Goal: Information Seeking & Learning: Learn about a topic

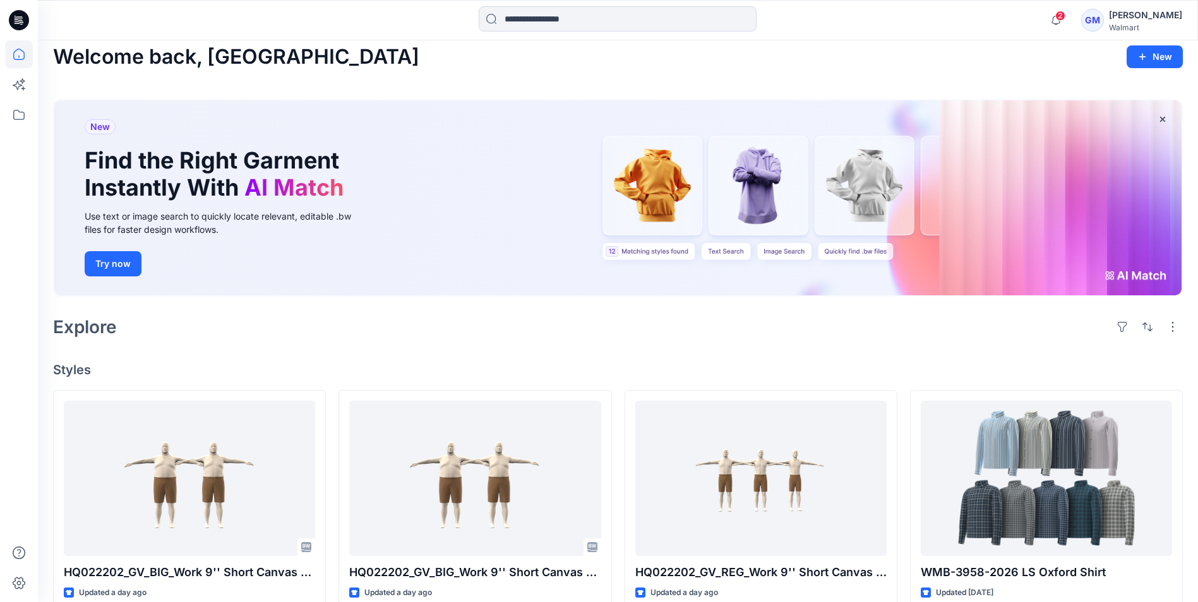
scroll to position [8, 0]
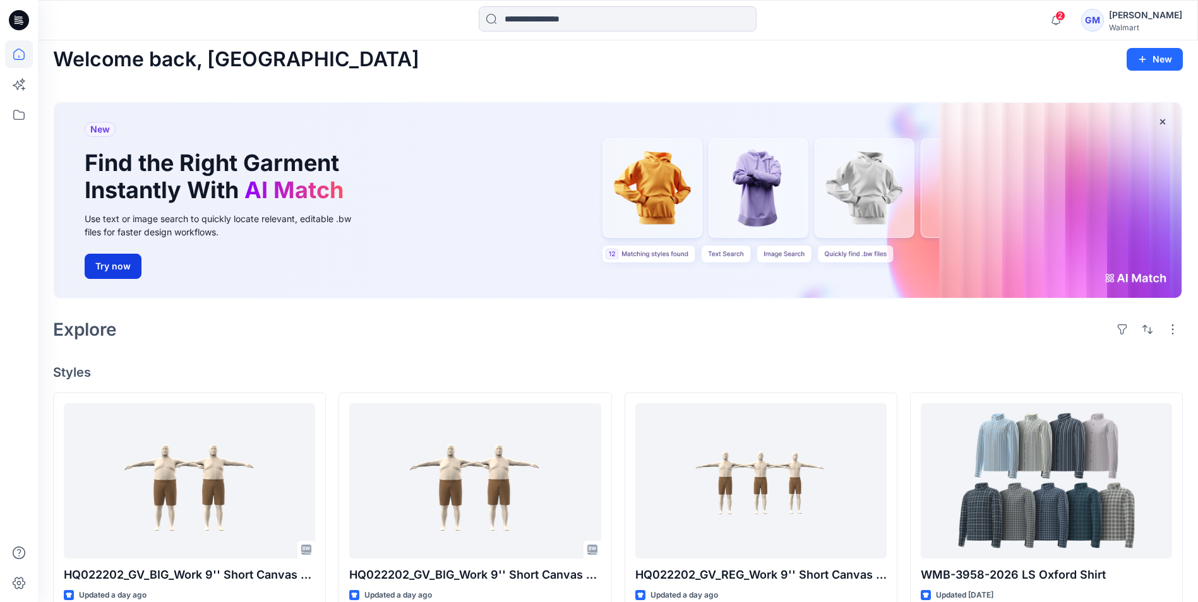
click at [127, 269] on button "Try now" at bounding box center [113, 266] width 57 height 25
click at [107, 131] on span "New" at bounding box center [100, 129] width 20 height 15
click at [100, 131] on span "New" at bounding box center [100, 129] width 20 height 15
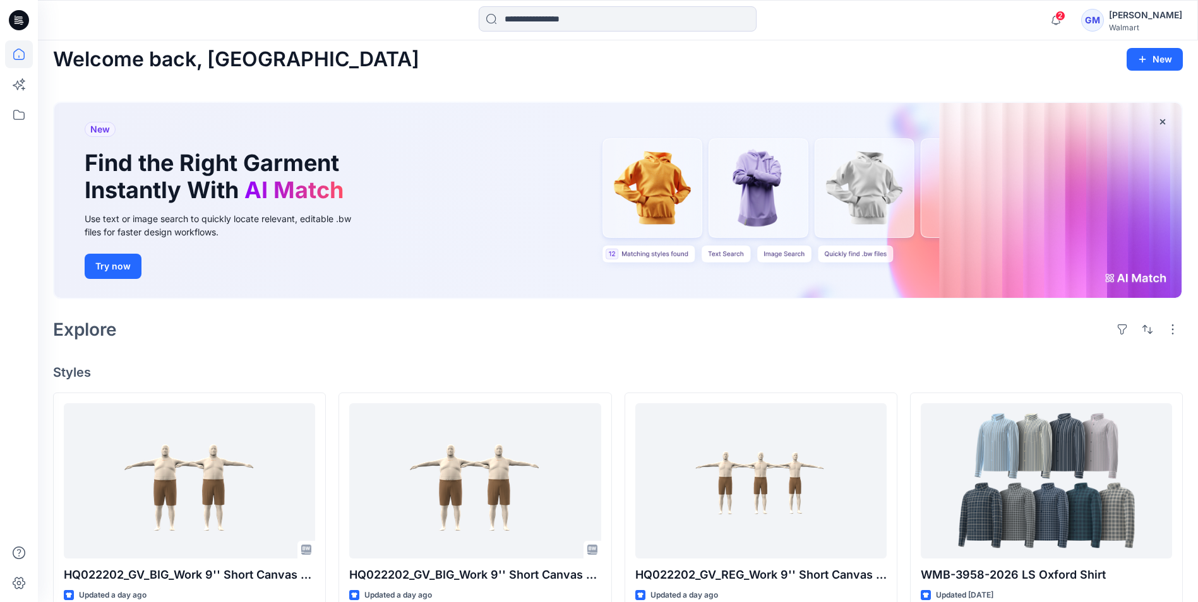
click at [222, 189] on h1 "Find the Right Garment Instantly With AI Match" at bounding box center [217, 177] width 265 height 54
click at [268, 195] on span "AI Match" at bounding box center [293, 190] width 99 height 28
click at [280, 218] on div "Use text or image search to quickly locate relevant, editable .bw files for fas…" at bounding box center [227, 225] width 284 height 27
click at [292, 220] on div "Use text or image search to quickly locate relevant, editable .bw files for fas…" at bounding box center [227, 225] width 284 height 27
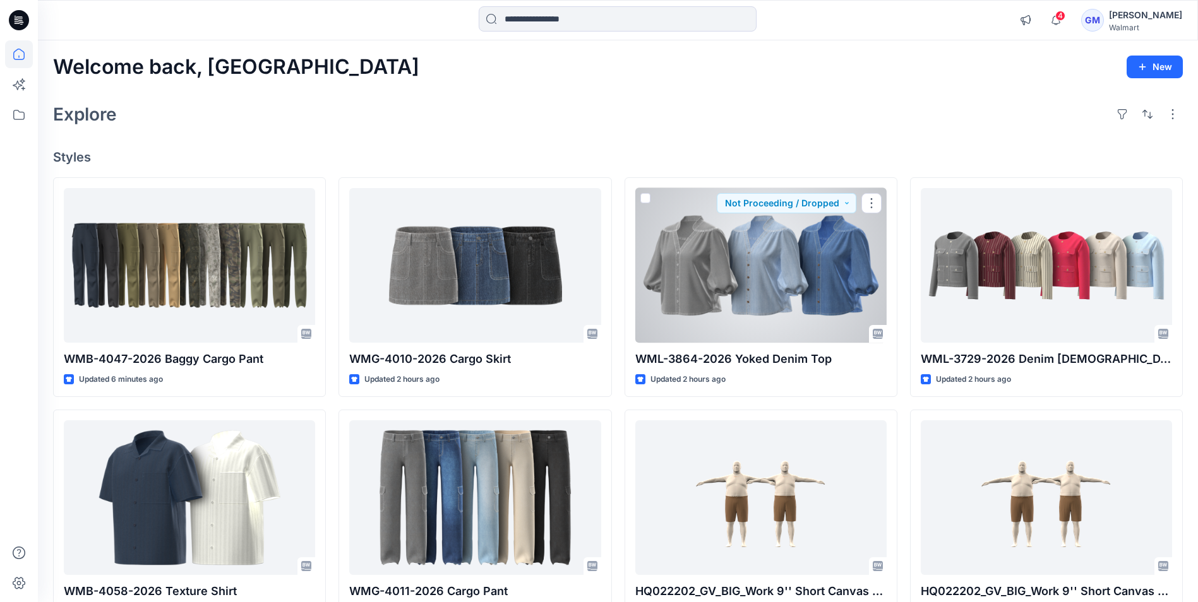
click at [739, 269] on div at bounding box center [760, 265] width 251 height 155
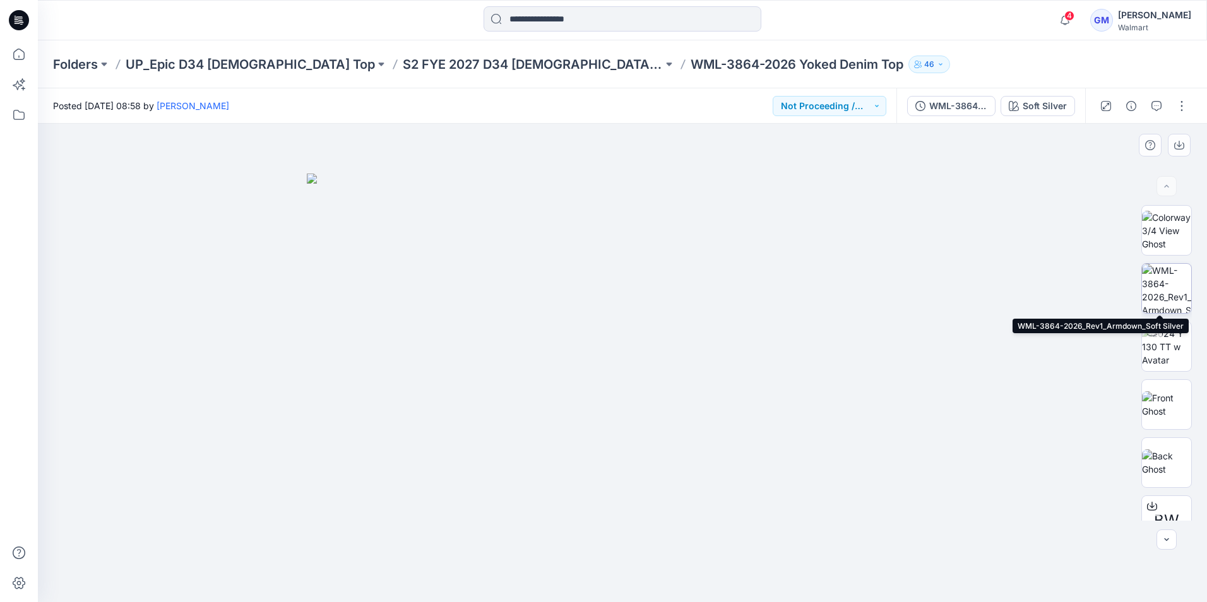
click at [1159, 283] on img at bounding box center [1166, 288] width 49 height 49
click at [631, 322] on img at bounding box center [622, 314] width 257 height 578
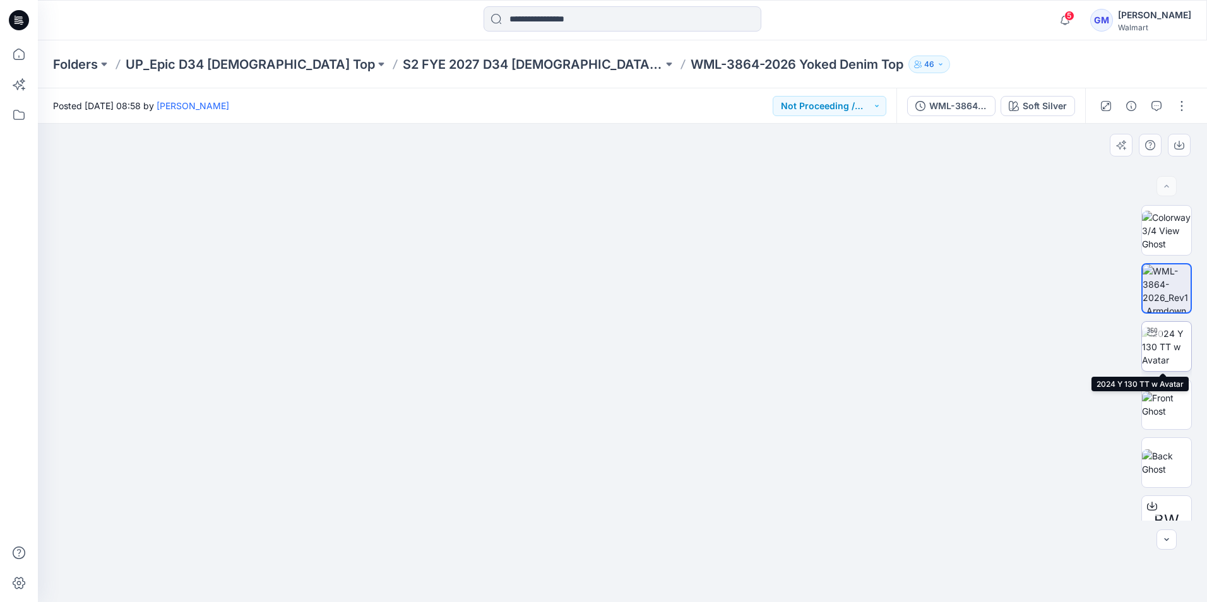
click at [1170, 351] on img at bounding box center [1166, 347] width 49 height 40
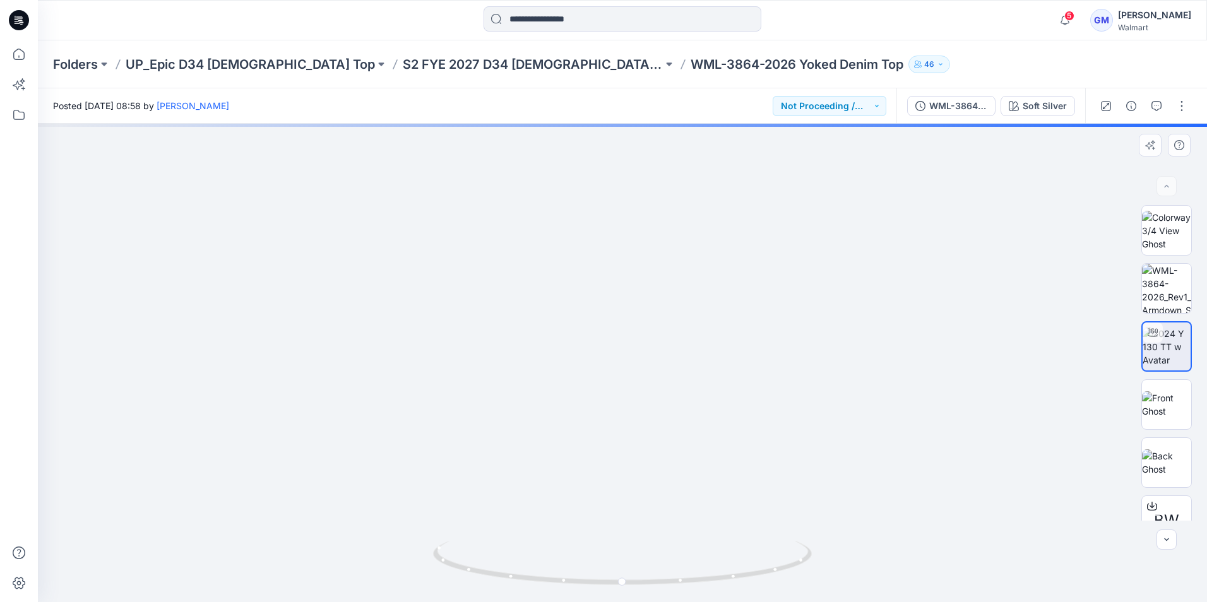
drag, startPoint x: 632, startPoint y: 440, endPoint x: 609, endPoint y: 196, distance: 245.4
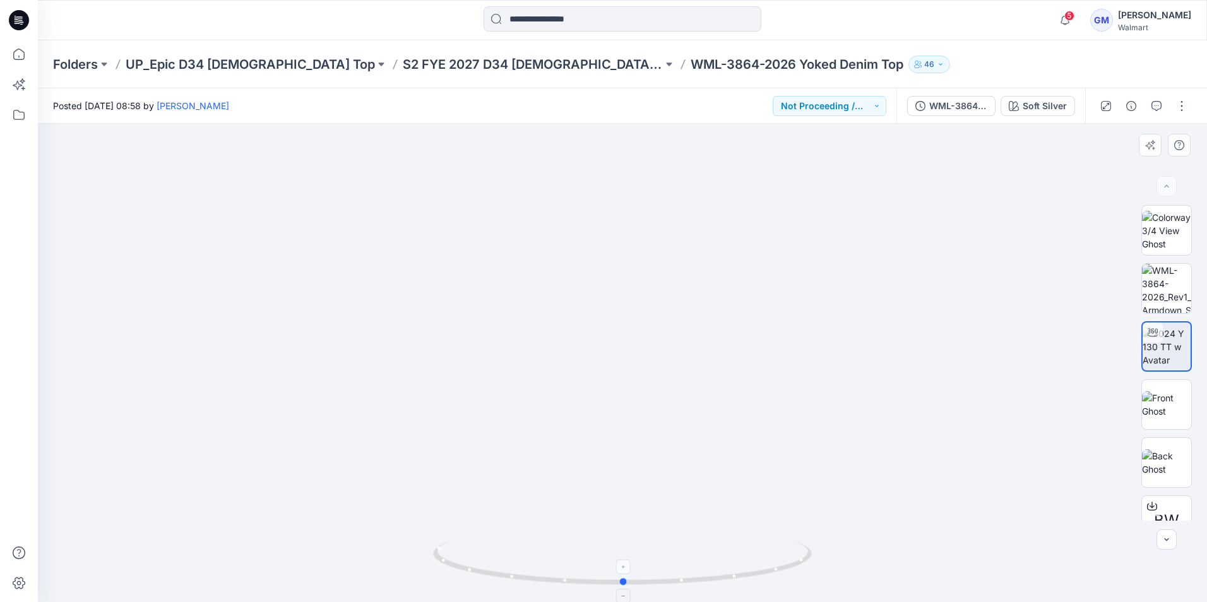
drag, startPoint x: 629, startPoint y: 583, endPoint x: 630, endPoint y: 577, distance: 6.4
click at [630, 577] on icon at bounding box center [624, 564] width 382 height 47
drag, startPoint x: 628, startPoint y: 584, endPoint x: 668, endPoint y: 591, distance: 41.0
click at [668, 588] on icon at bounding box center [624, 564] width 382 height 47
click at [1153, 400] on img at bounding box center [1166, 404] width 49 height 27
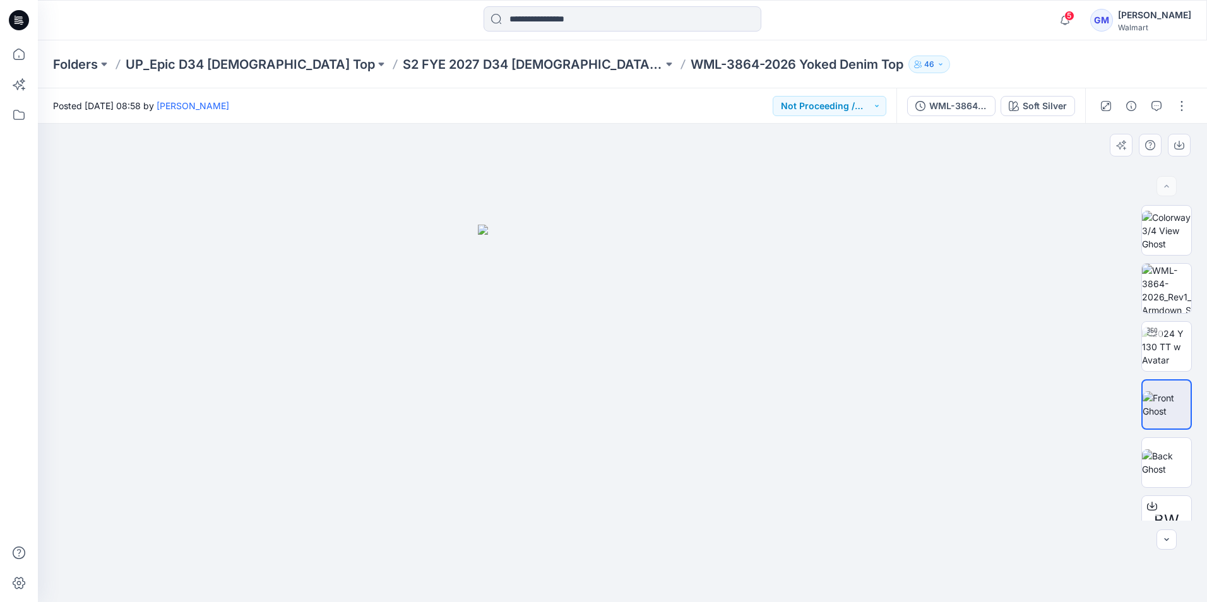
click at [983, 518] on div at bounding box center [622, 363] width 1169 height 479
click at [16, 20] on icon at bounding box center [19, 20] width 20 height 20
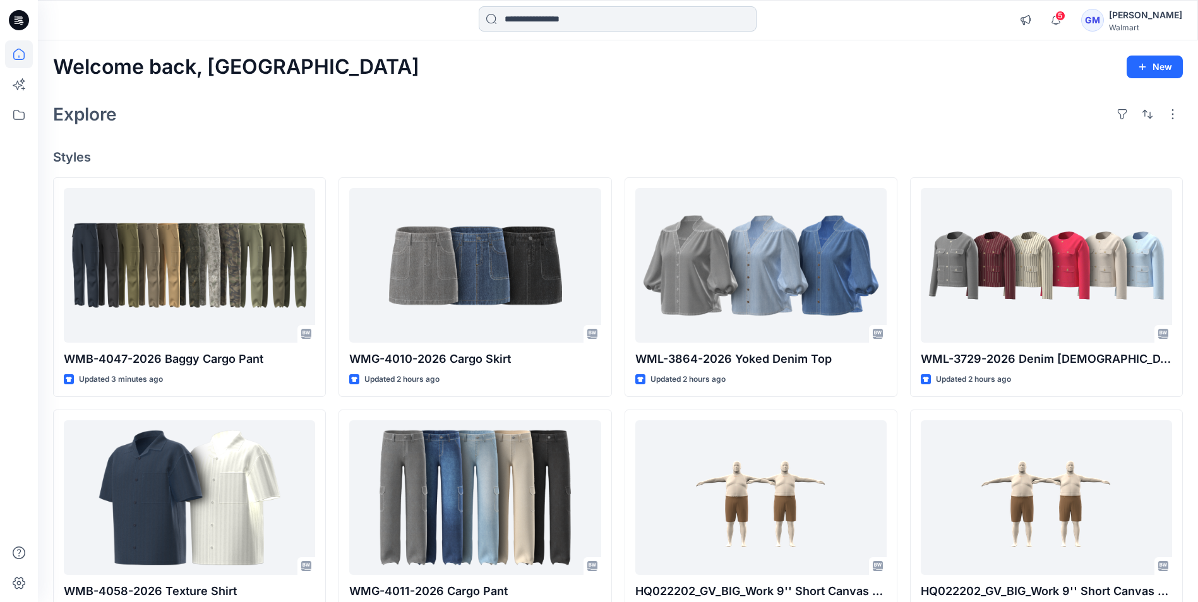
click at [525, 16] on input at bounding box center [618, 18] width 278 height 25
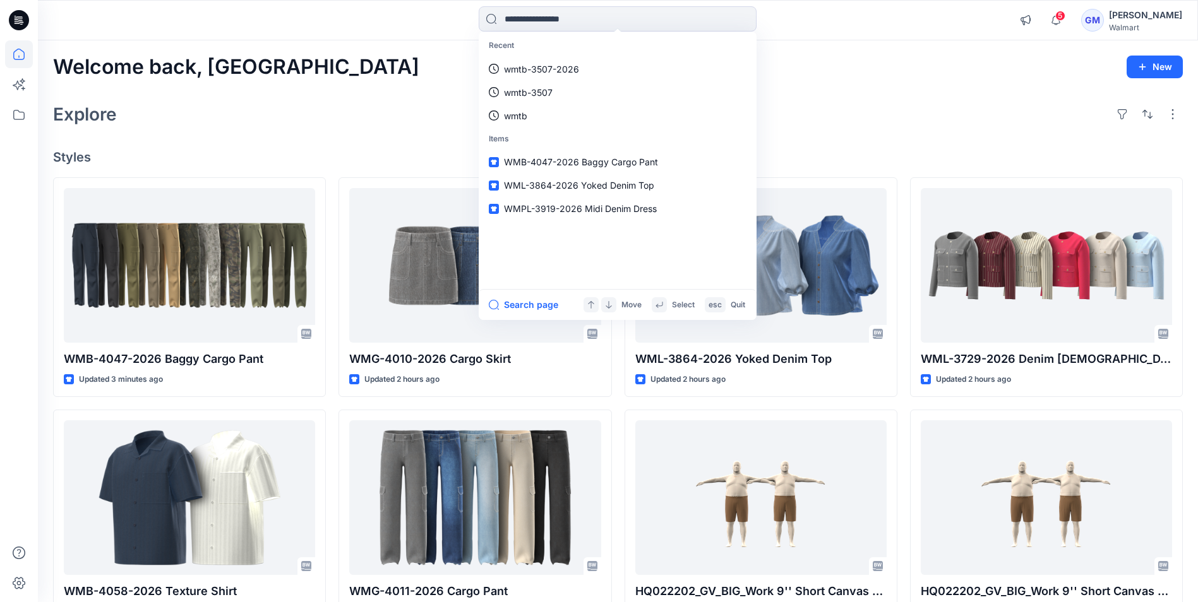
click at [393, 117] on div "Explore" at bounding box center [618, 114] width 1130 height 30
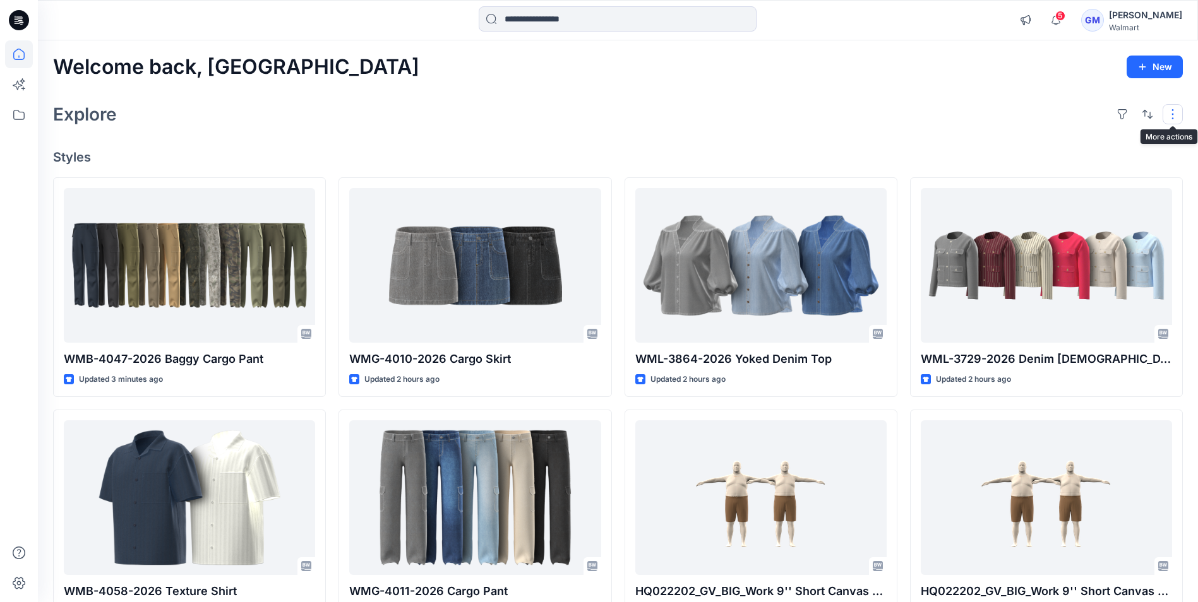
click at [1167, 117] on button "button" at bounding box center [1172, 114] width 20 height 20
click at [1114, 169] on p "Folder View" at bounding box center [1119, 169] width 80 height 15
click at [1100, 169] on p "Folder View" at bounding box center [1119, 169] width 80 height 15
click at [948, 71] on div "Welcome back, Gayan New" at bounding box center [618, 67] width 1130 height 23
click at [1171, 114] on button "button" at bounding box center [1172, 114] width 20 height 20
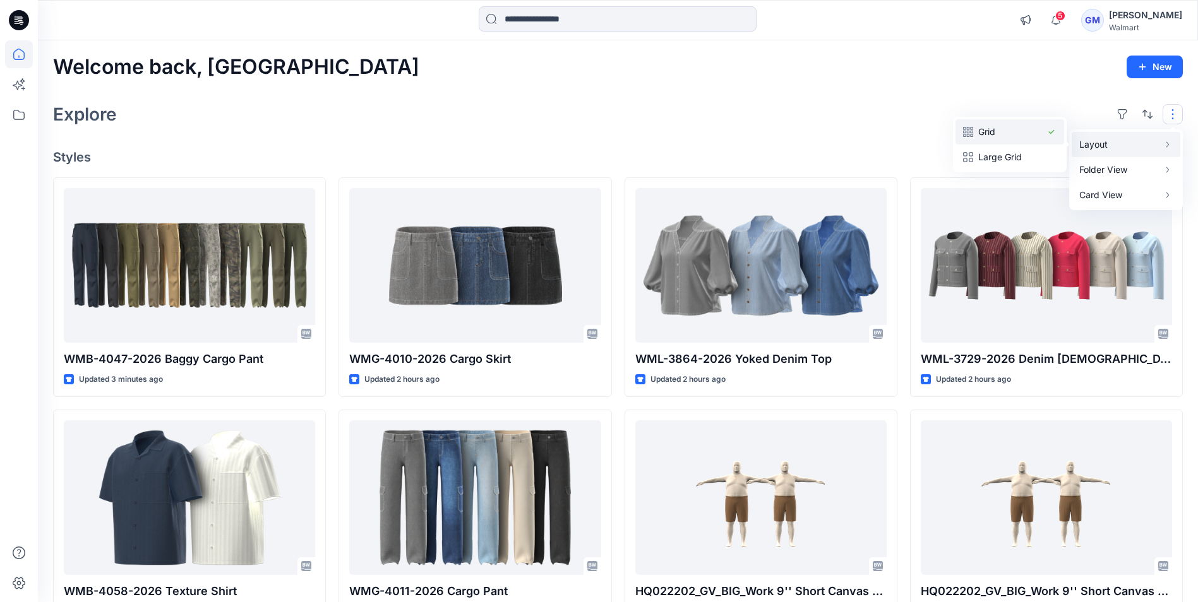
click at [998, 128] on p "Grid" at bounding box center [1009, 131] width 63 height 15
click at [996, 156] on p "Large Grid" at bounding box center [1009, 157] width 63 height 15
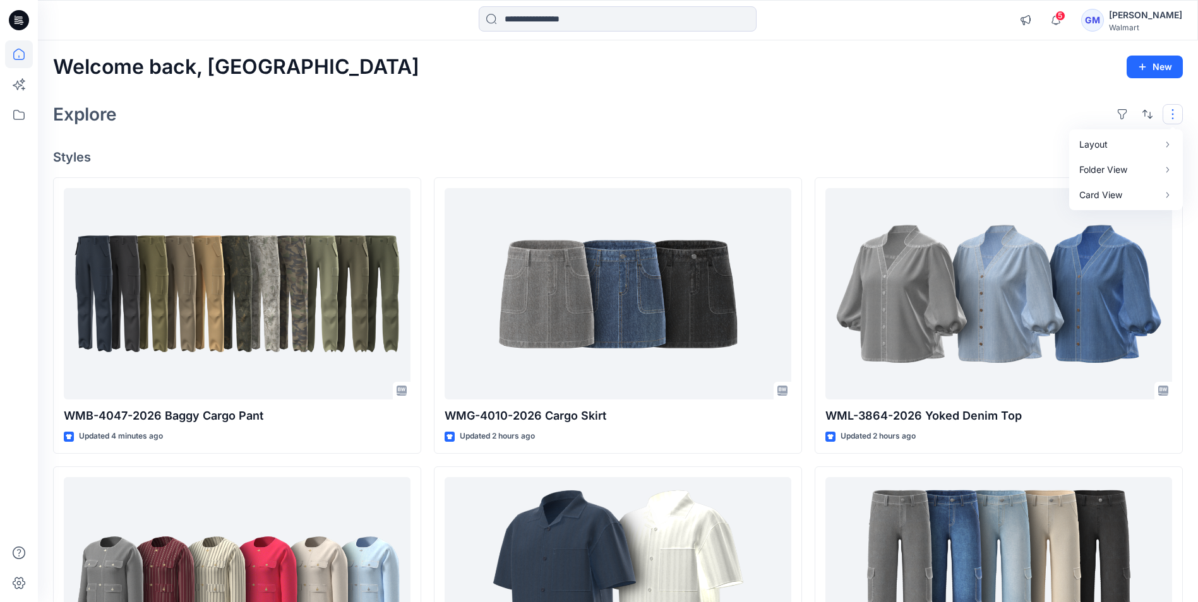
click at [859, 124] on div "Explore Layout Grid Large Grid Folder View Compact Card Card View Card Info" at bounding box center [618, 114] width 1130 height 30
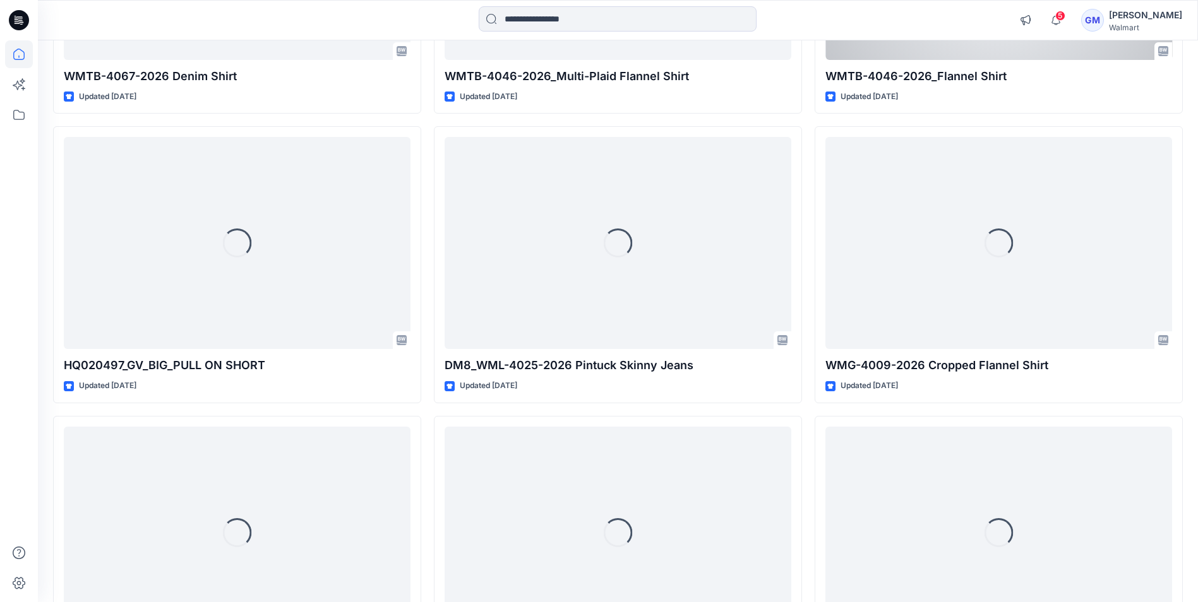
scroll to position [2380, 0]
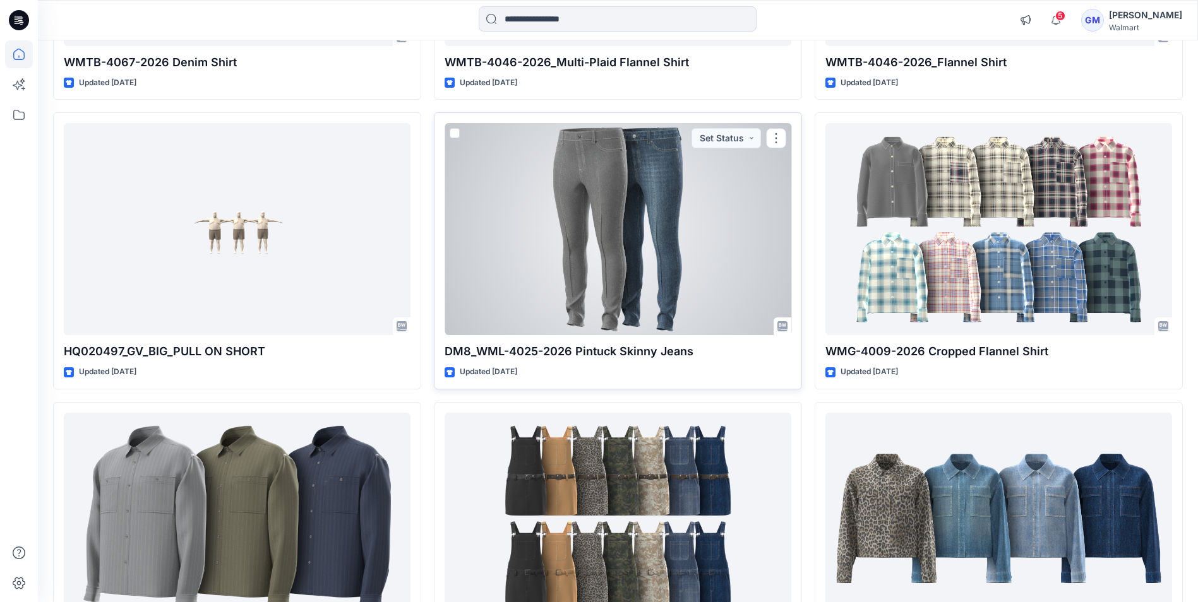
click at [662, 220] on div at bounding box center [617, 229] width 347 height 212
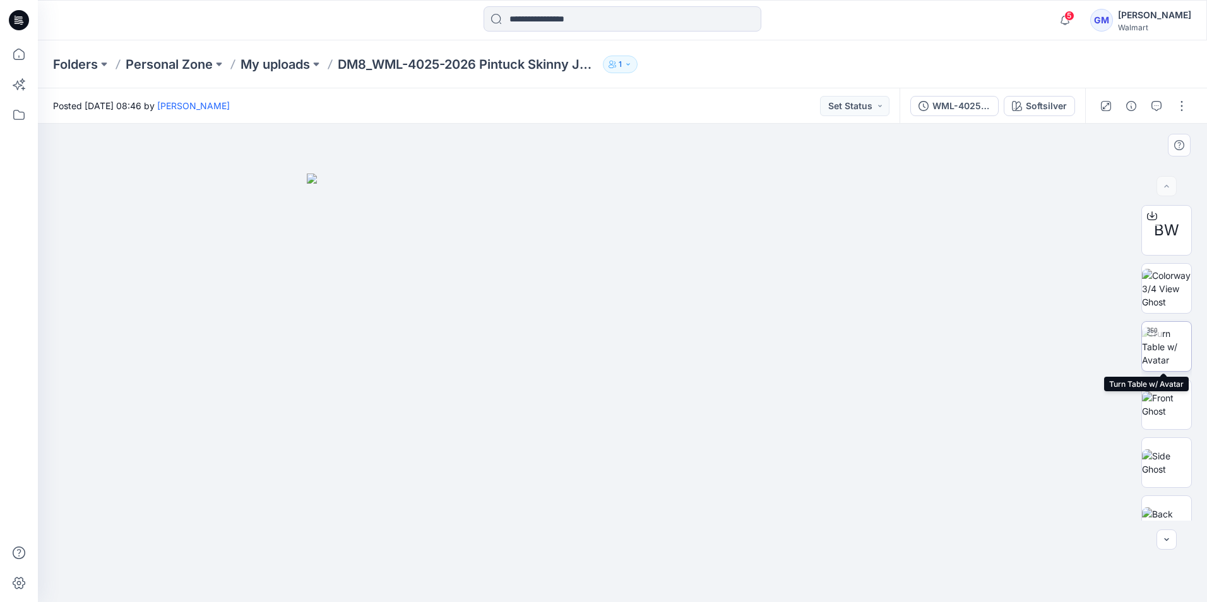
click at [1155, 349] on img at bounding box center [1166, 347] width 49 height 40
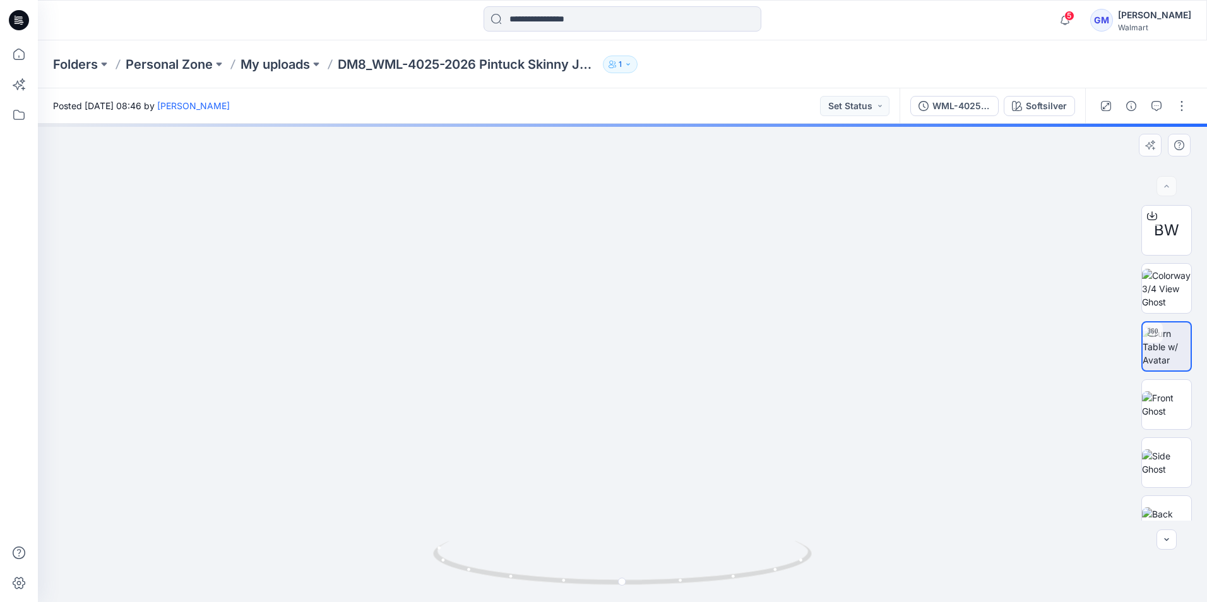
drag, startPoint x: 689, startPoint y: 494, endPoint x: 689, endPoint y: 267, distance: 226.7
click at [689, 267] on img at bounding box center [623, 255] width 694 height 694
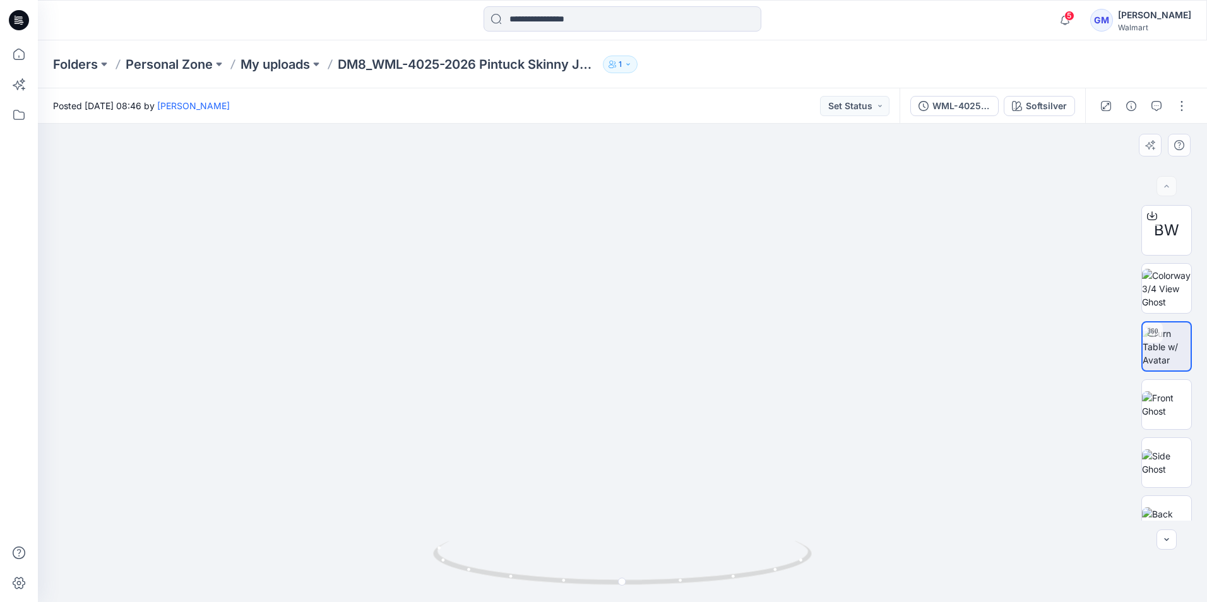
drag, startPoint x: 754, startPoint y: 314, endPoint x: 707, endPoint y: 504, distance: 195.1
drag, startPoint x: 725, startPoint y: 314, endPoint x: 713, endPoint y: 489, distance: 175.9
drag, startPoint x: 708, startPoint y: 354, endPoint x: 713, endPoint y: 525, distance: 171.2
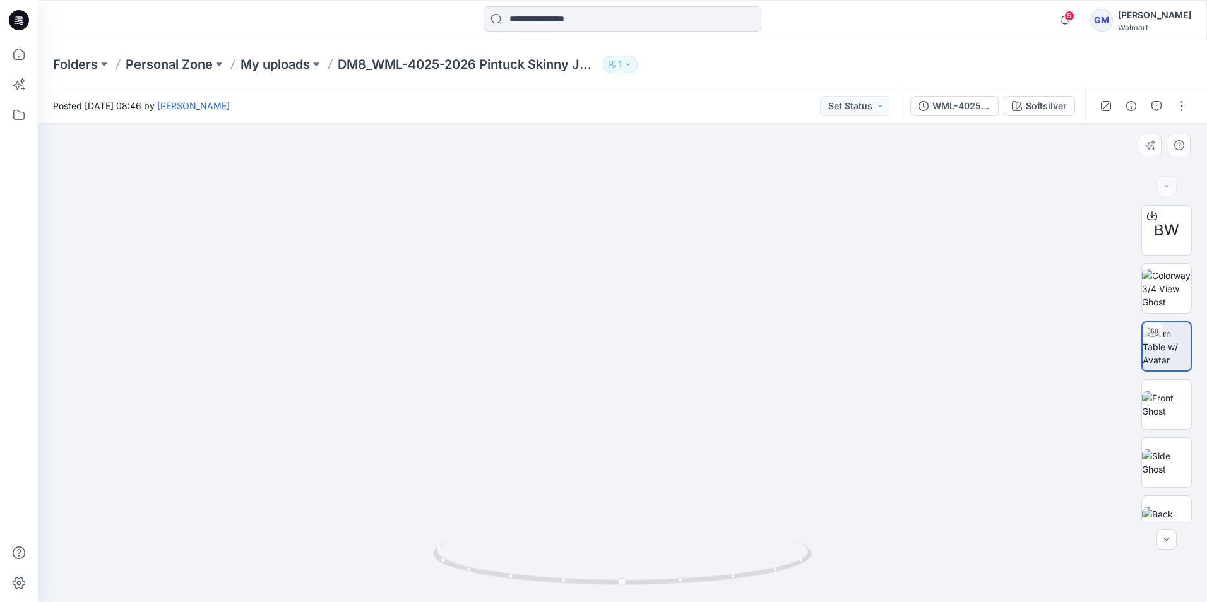
drag, startPoint x: 720, startPoint y: 354, endPoint x: 715, endPoint y: 483, distance: 128.9
drag, startPoint x: 627, startPoint y: 586, endPoint x: 616, endPoint y: 571, distance: 18.6
click at [616, 571] on icon at bounding box center [624, 564] width 382 height 47
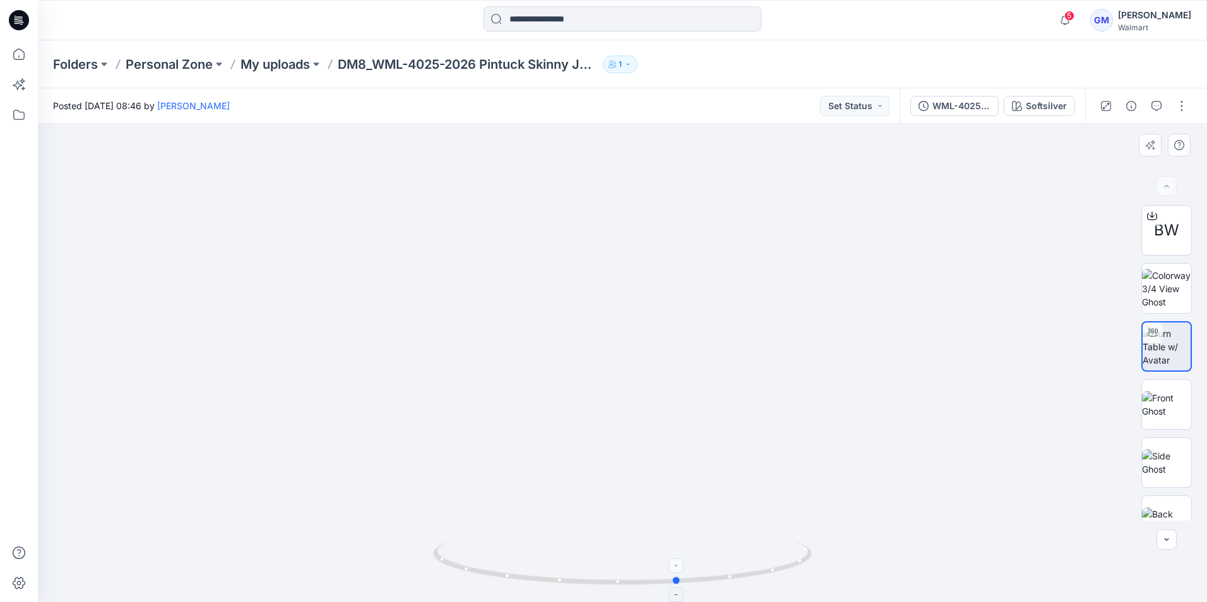
drag, startPoint x: 612, startPoint y: 585, endPoint x: 679, endPoint y: 575, distance: 67.7
click at [679, 575] on icon at bounding box center [624, 564] width 382 height 47
drag, startPoint x: 601, startPoint y: 482, endPoint x: 606, endPoint y: 443, distance: 38.8
drag, startPoint x: 680, startPoint y: 586, endPoint x: 528, endPoint y: 569, distance: 153.0
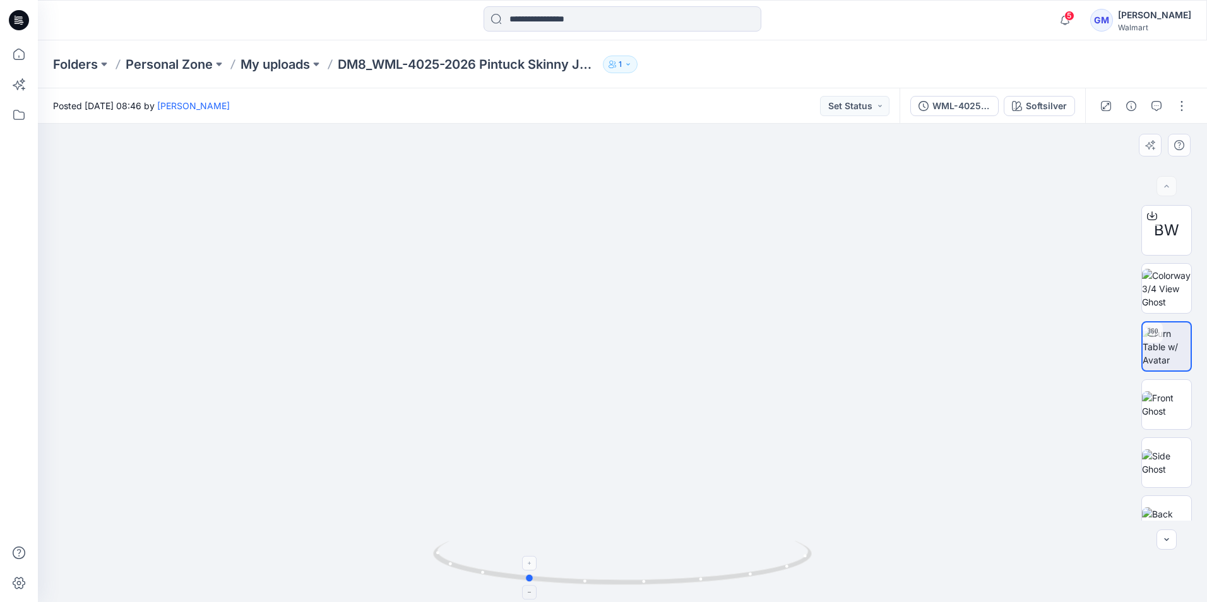
click at [528, 569] on icon at bounding box center [624, 564] width 382 height 47
drag, startPoint x: 532, startPoint y: 583, endPoint x: 581, endPoint y: 583, distance: 49.9
click at [581, 583] on icon at bounding box center [624, 564] width 382 height 47
drag, startPoint x: 578, startPoint y: 583, endPoint x: 674, endPoint y: 581, distance: 96.0
click at [674, 581] on circle at bounding box center [671, 581] width 8 height 8
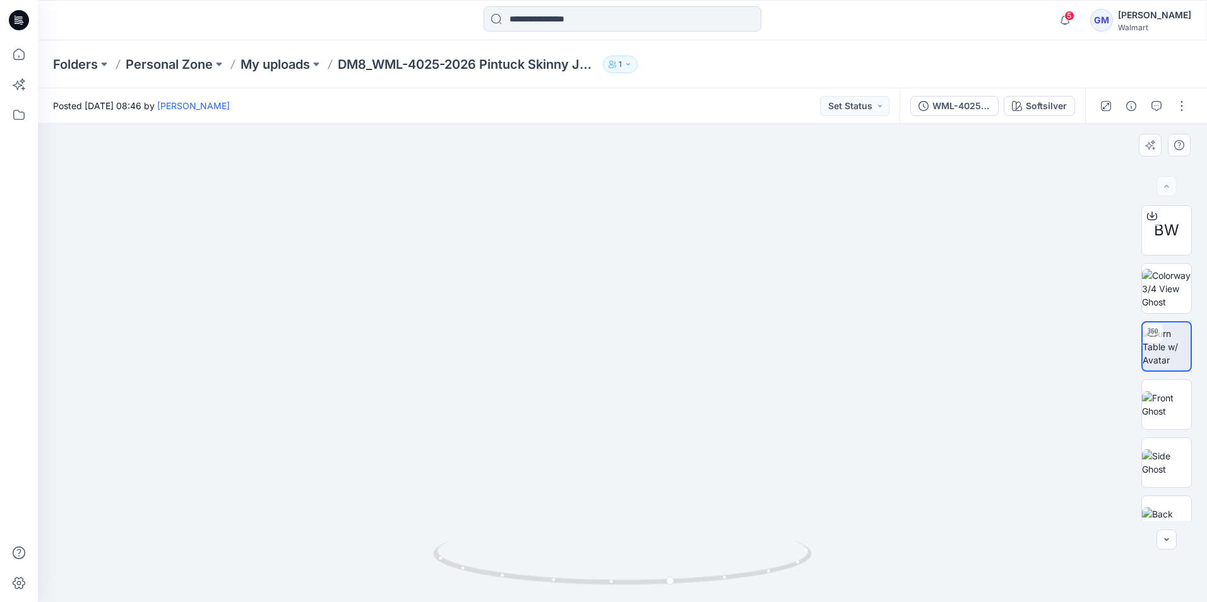
drag, startPoint x: 599, startPoint y: 255, endPoint x: 622, endPoint y: 371, distance: 118.5
click at [622, 371] on img at bounding box center [643, 159] width 1210 height 888
drag, startPoint x: 987, startPoint y: 379, endPoint x: 458, endPoint y: 368, distance: 529.8
drag, startPoint x: 615, startPoint y: 380, endPoint x: 578, endPoint y: 203, distance: 181.2
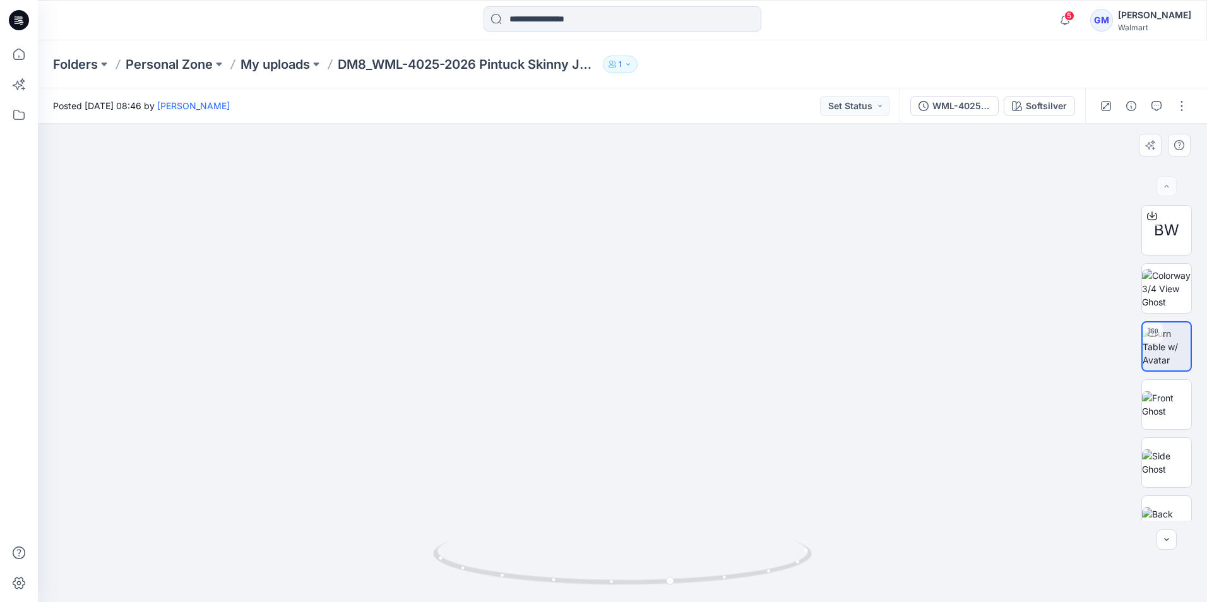
drag, startPoint x: 541, startPoint y: 299, endPoint x: 552, endPoint y: 421, distance: 122.3
drag, startPoint x: 723, startPoint y: 517, endPoint x: 703, endPoint y: 300, distance: 218.1
drag, startPoint x: 688, startPoint y: 471, endPoint x: 708, endPoint y: 349, distance: 123.5
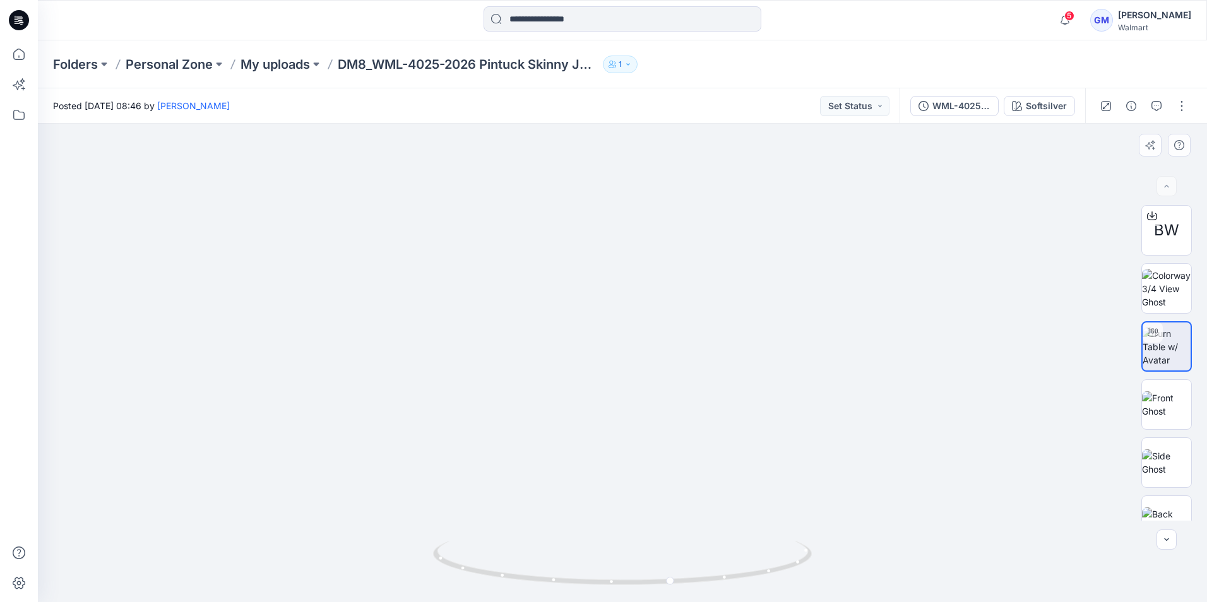
drag, startPoint x: 20, startPoint y: 25, endPoint x: 29, endPoint y: 39, distance: 15.9
click at [20, 25] on icon at bounding box center [19, 20] width 20 height 20
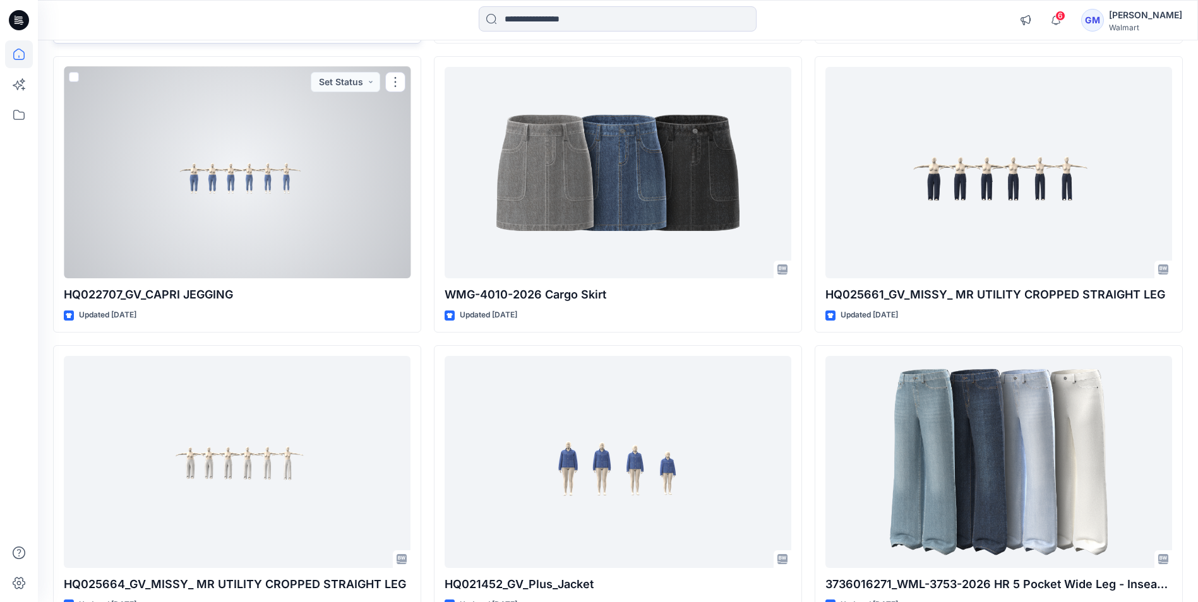
scroll to position [14338, 0]
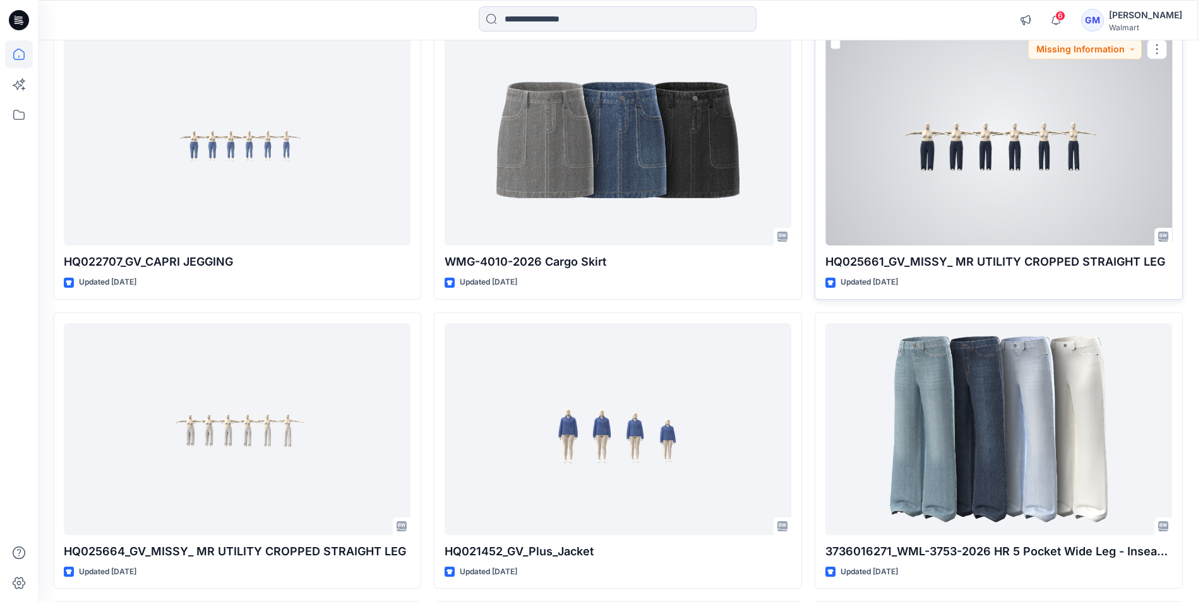
click at [994, 191] on div at bounding box center [998, 140] width 347 height 212
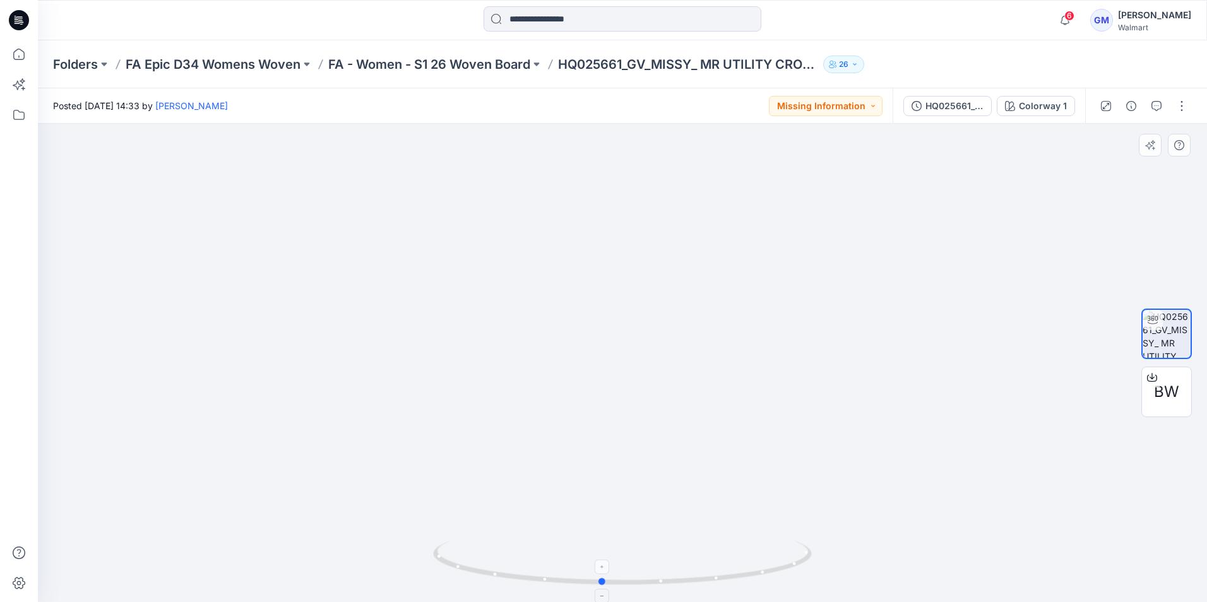
drag, startPoint x: 624, startPoint y: 581, endPoint x: 603, endPoint y: 561, distance: 29.0
click at [603, 561] on icon at bounding box center [624, 564] width 382 height 47
click at [21, 23] on icon at bounding box center [19, 20] width 20 height 20
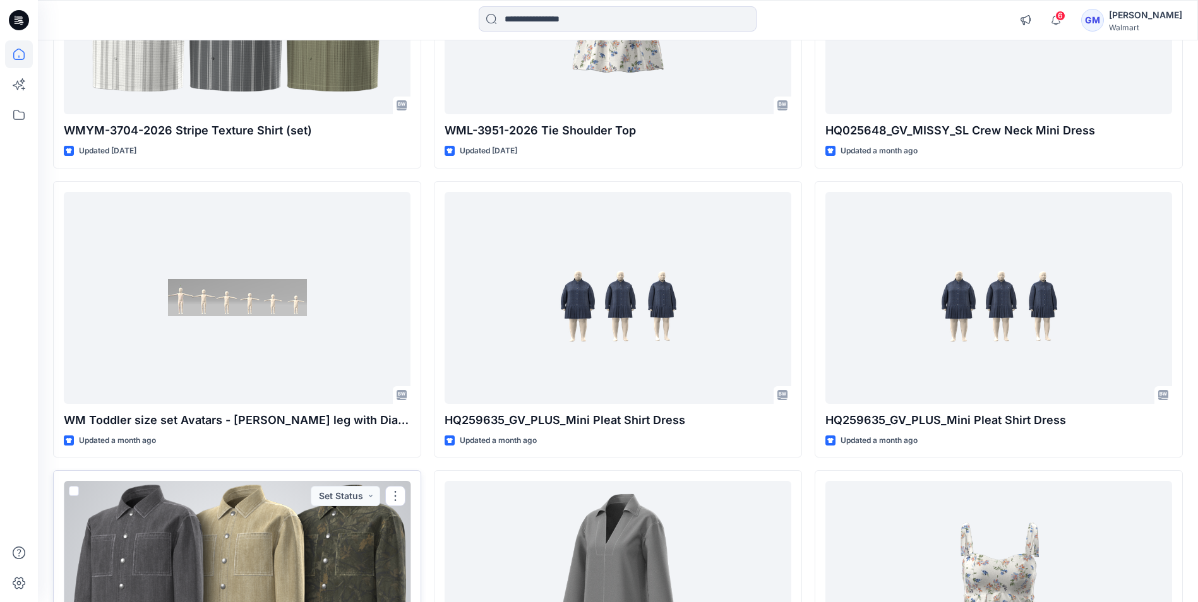
scroll to position [17914, 0]
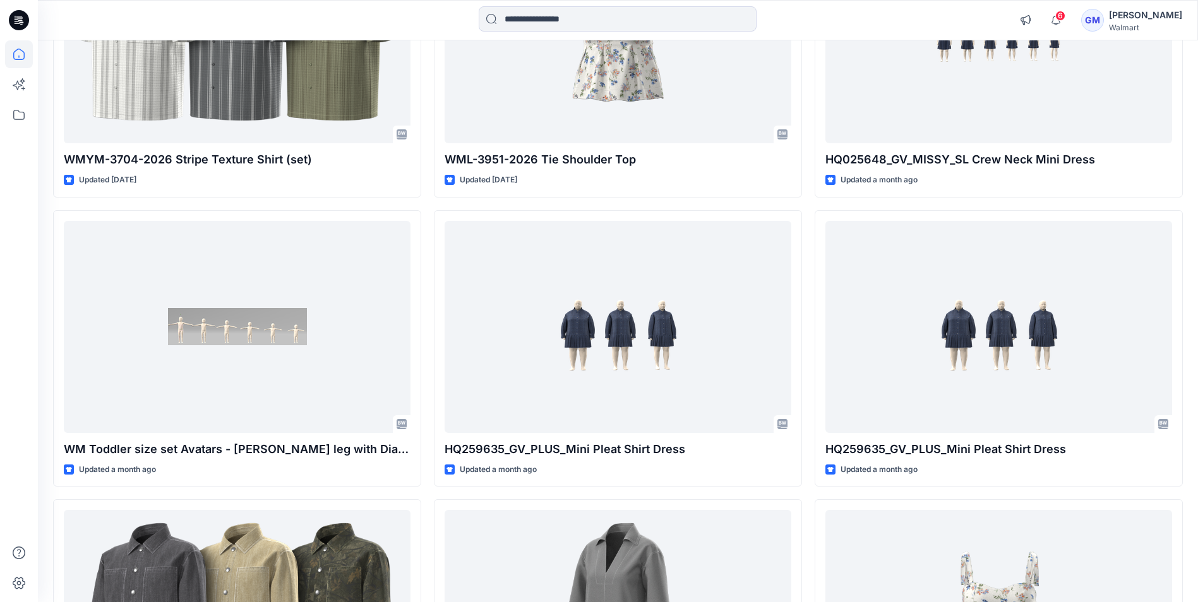
click at [19, 22] on icon at bounding box center [19, 20] width 20 height 20
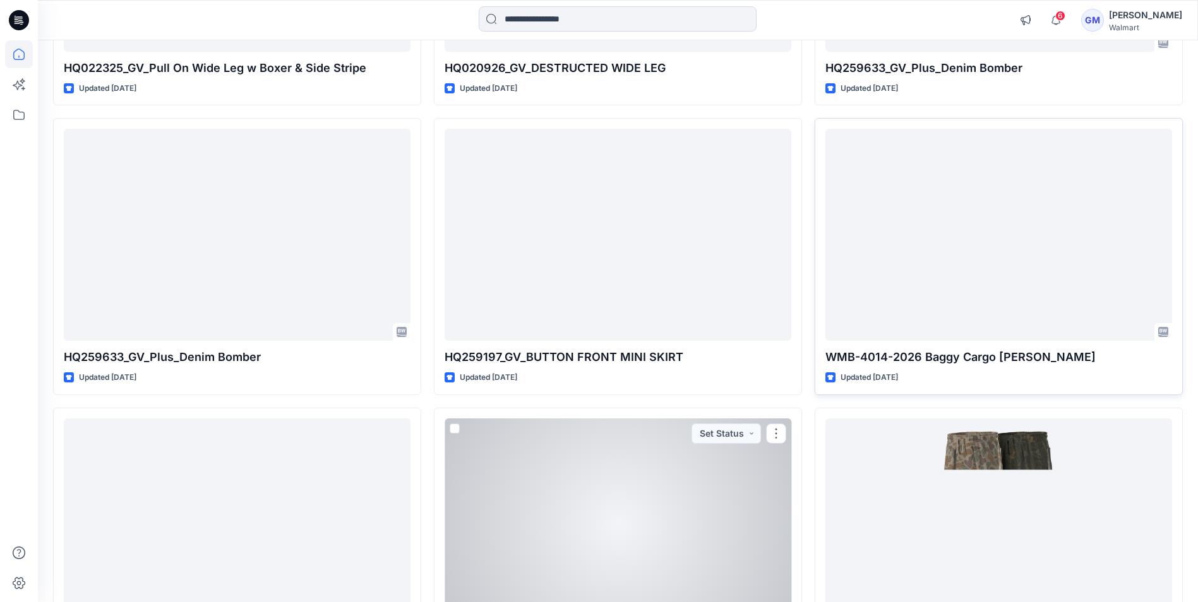
scroll to position [13368, 0]
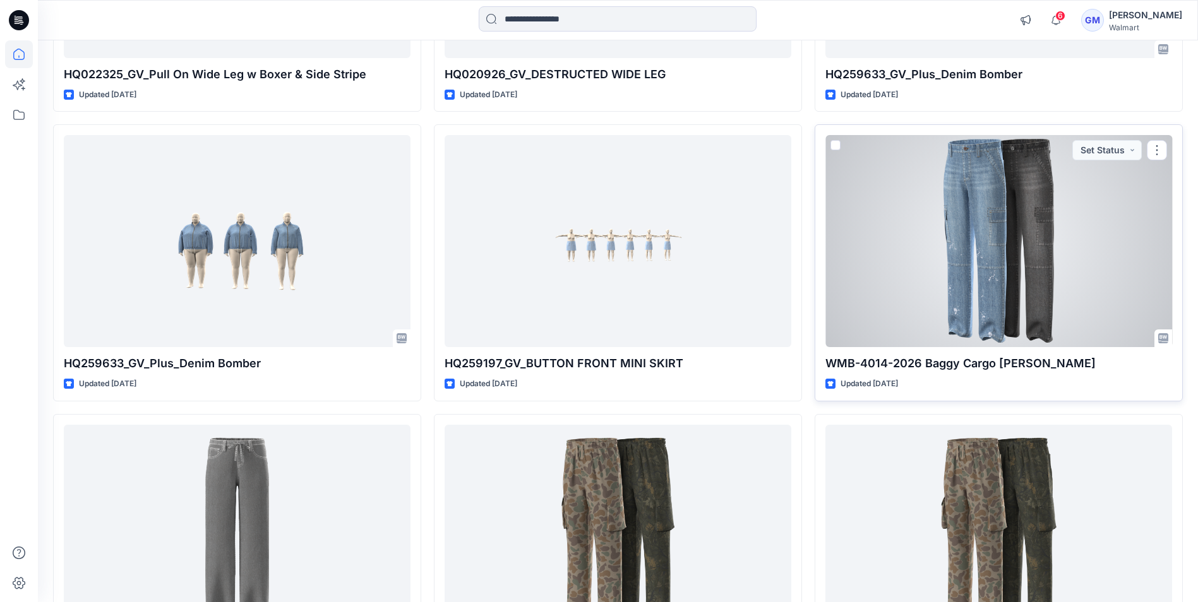
click at [979, 190] on div at bounding box center [998, 241] width 347 height 212
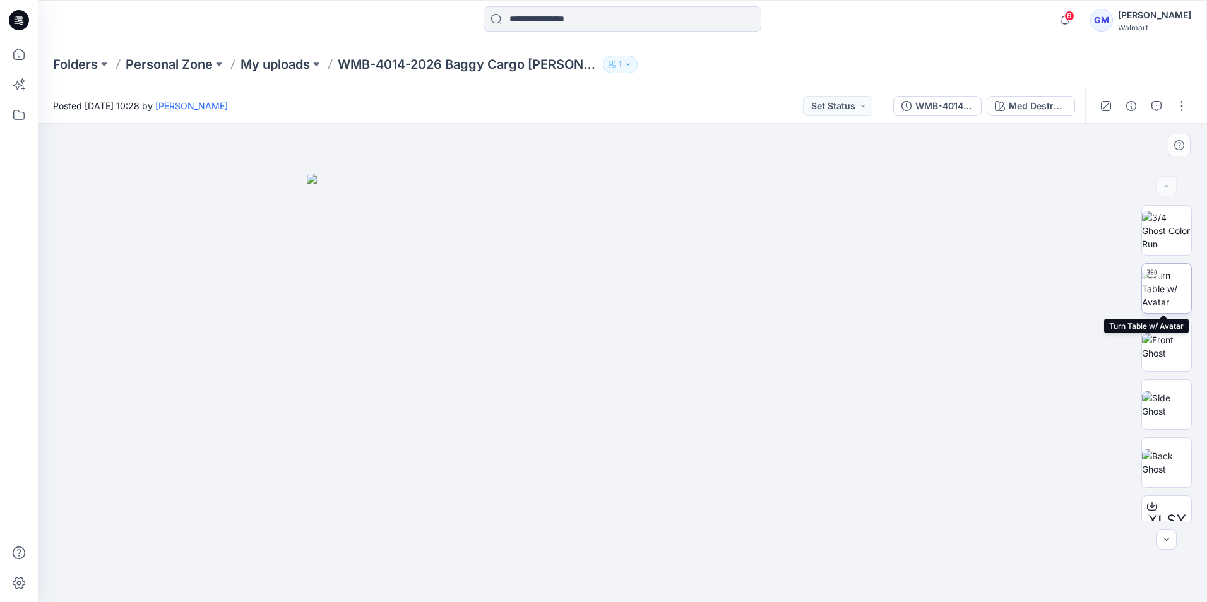
click at [1157, 285] on img at bounding box center [1166, 289] width 49 height 40
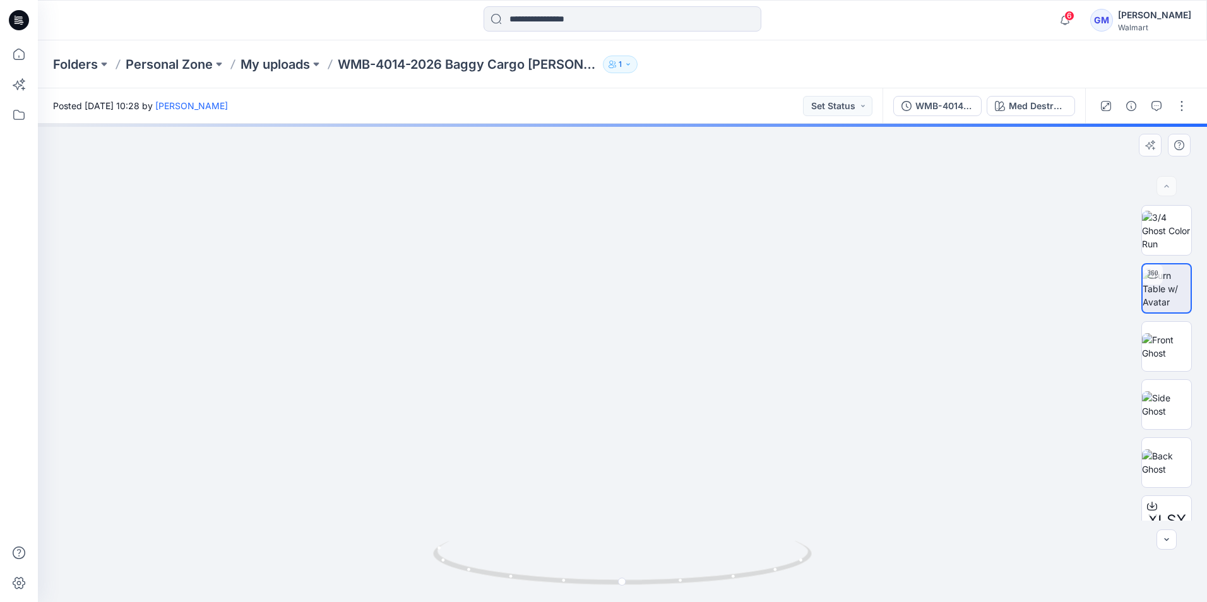
drag, startPoint x: 624, startPoint y: 436, endPoint x: 641, endPoint y: 208, distance: 227.9
click at [641, 208] on img at bounding box center [622, 6] width 1855 height 1193
drag, startPoint x: 583, startPoint y: 474, endPoint x: 606, endPoint y: 212, distance: 263.7
drag, startPoint x: 564, startPoint y: 473, endPoint x: 566, endPoint y: 218, distance: 254.4
